Goal: Task Accomplishment & Management: Manage account settings

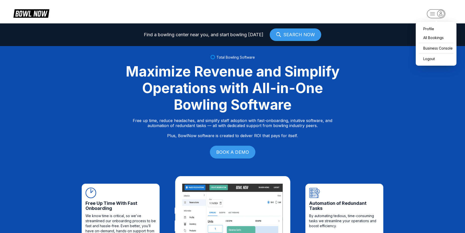
click at [437, 15] on rect "button" at bounding box center [435, 13] width 18 height 9
click at [438, 47] on div "Business Console" at bounding box center [436, 48] width 36 height 9
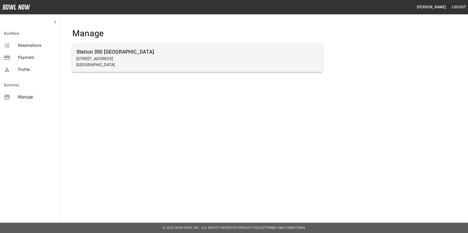
click at [205, 60] on p "[STREET_ADDRESS]" at bounding box center [197, 59] width 243 height 6
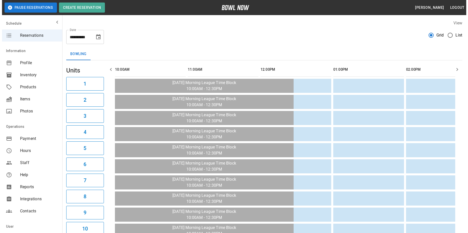
scroll to position [0, 510]
